Goal: Book appointment/travel/reservation

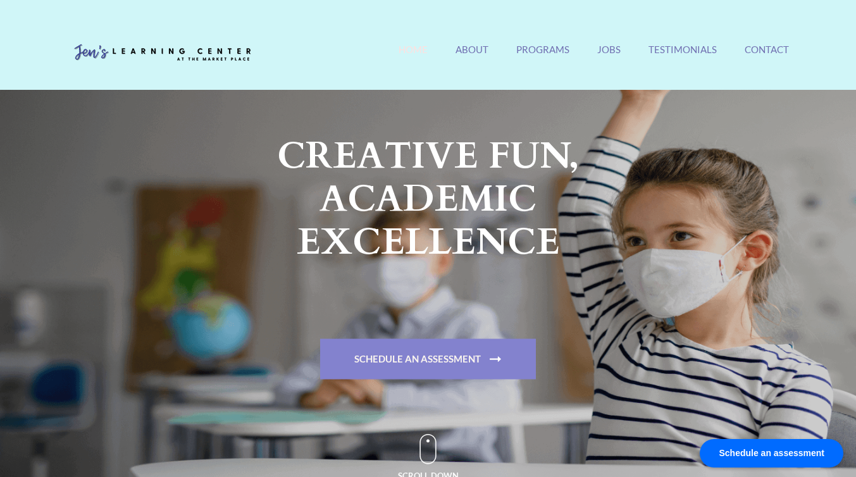
click at [431, 352] on link "Schedule An Assessment" at bounding box center [428, 358] width 216 height 40
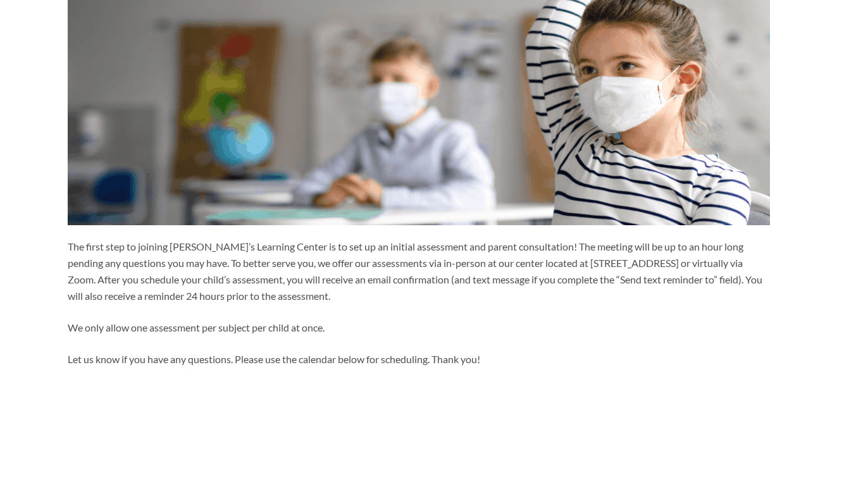
scroll to position [259, 0]
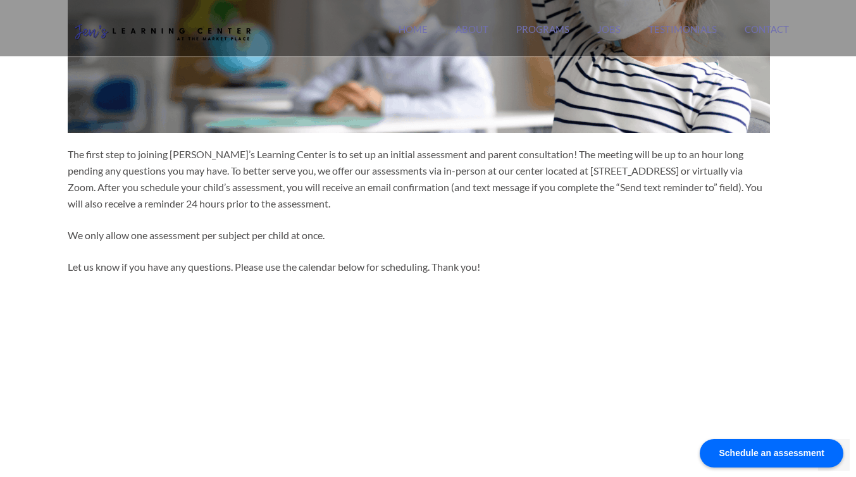
click at [734, 451] on div "Schedule an assessment" at bounding box center [771, 453] width 144 height 28
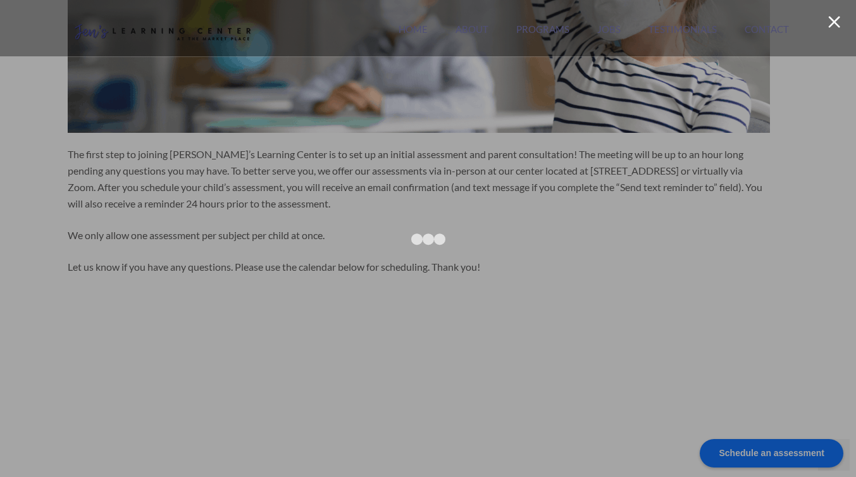
click at [825, 120] on div at bounding box center [428, 238] width 856 height 477
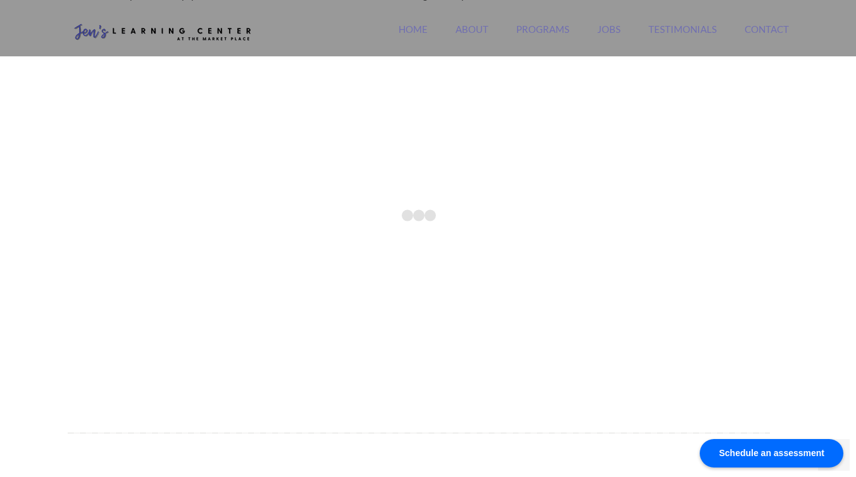
scroll to position [557, 0]
